Goal: Transaction & Acquisition: Purchase product/service

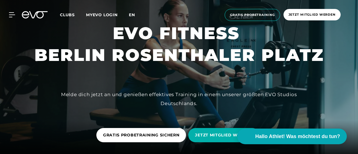
click at [135, 14] on span "en" at bounding box center [132, 14] width 6 height 5
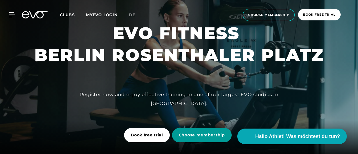
click at [191, 132] on span "Choose membership" at bounding box center [202, 135] width 46 height 6
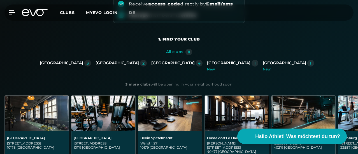
scroll to position [96, 0]
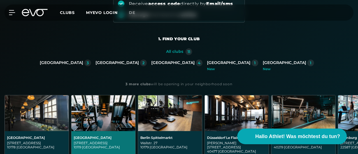
click at [133, 136] on div "[GEOGRAPHIC_DATA]" at bounding box center [103, 138] width 59 height 4
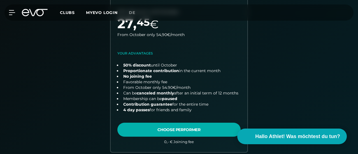
scroll to position [204, 0]
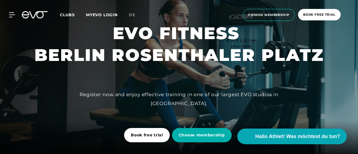
click at [75, 16] on span "Clubs" at bounding box center [67, 14] width 15 height 5
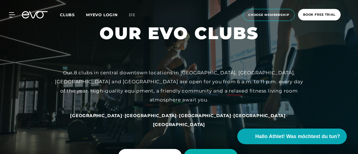
click at [75, 16] on span "Clubs" at bounding box center [67, 14] width 15 height 5
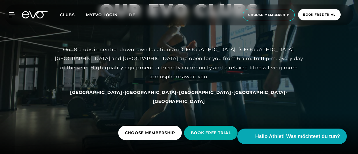
scroll to position [32, 0]
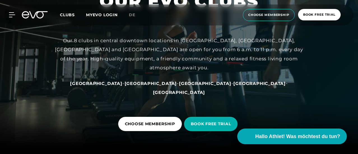
click at [144, 81] on span "[GEOGRAPHIC_DATA]" at bounding box center [151, 83] width 52 height 5
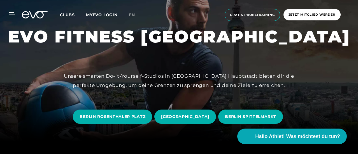
scroll to position [12, 0]
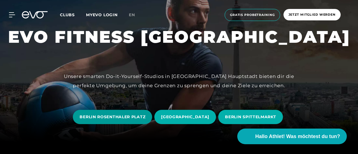
click at [127, 112] on span "BERLIN ROSENTHALER PLATZ" at bounding box center [112, 117] width 79 height 14
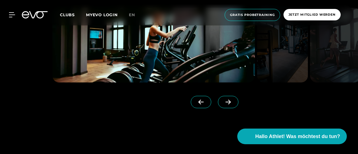
scroll to position [419, 0]
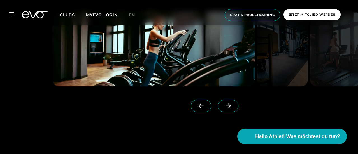
click at [221, 98] on div at bounding box center [140, 105] width 177 height 36
click at [220, 99] on div at bounding box center [140, 105] width 177 height 36
click at [223, 107] on icon at bounding box center [228, 106] width 10 height 5
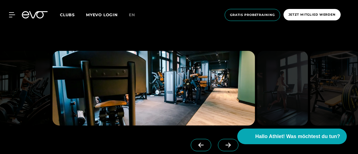
scroll to position [386, 0]
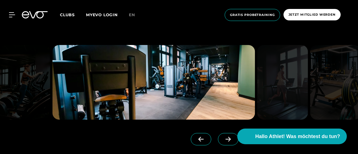
click at [220, 142] on span at bounding box center [228, 139] width 20 height 12
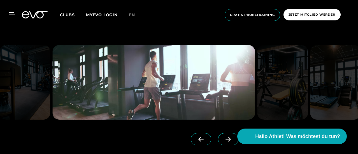
click at [220, 142] on span at bounding box center [228, 139] width 20 height 12
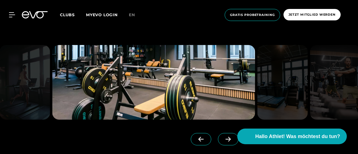
click at [220, 142] on span at bounding box center [228, 139] width 20 height 12
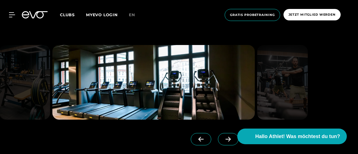
click at [220, 142] on span at bounding box center [228, 139] width 20 height 12
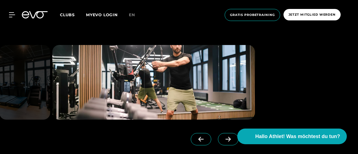
click at [220, 142] on span at bounding box center [228, 139] width 20 height 12
